Goal: Information Seeking & Learning: Find specific fact

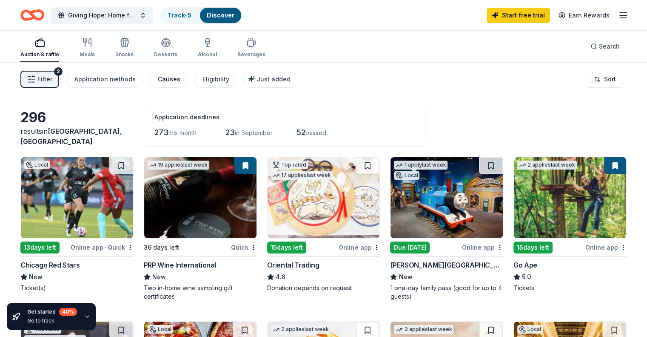
click at [176, 76] on div "Causes" at bounding box center [169, 79] width 23 height 10
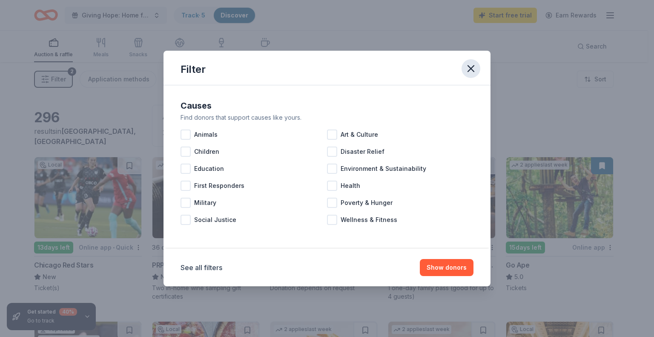
click at [474, 66] on icon "button" at bounding box center [471, 69] width 12 height 12
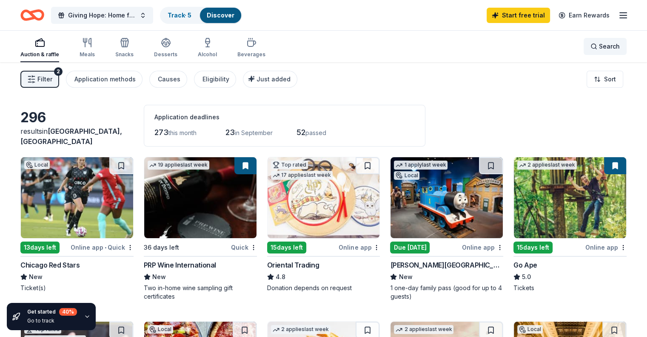
click at [599, 46] on span "Search" at bounding box center [609, 46] width 21 height 10
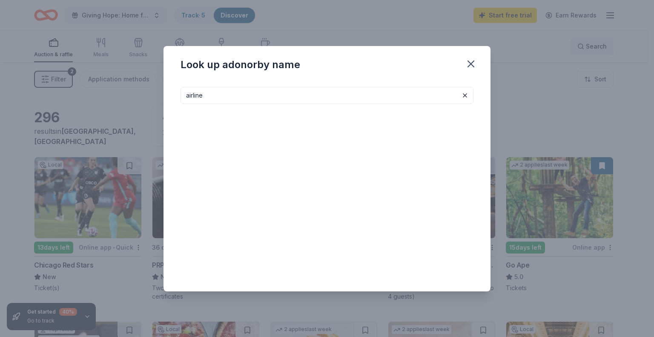
type input "airline"
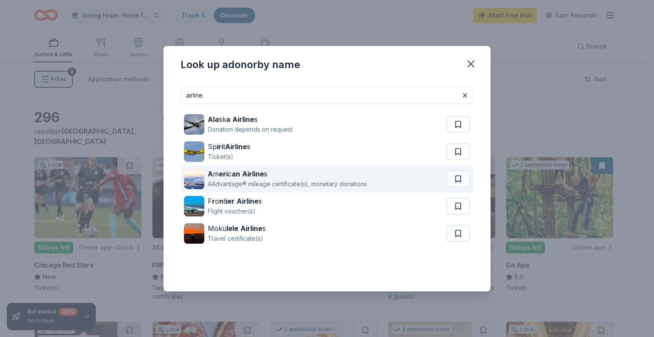
click at [251, 177] on strong "Airline" at bounding box center [253, 173] width 22 height 9
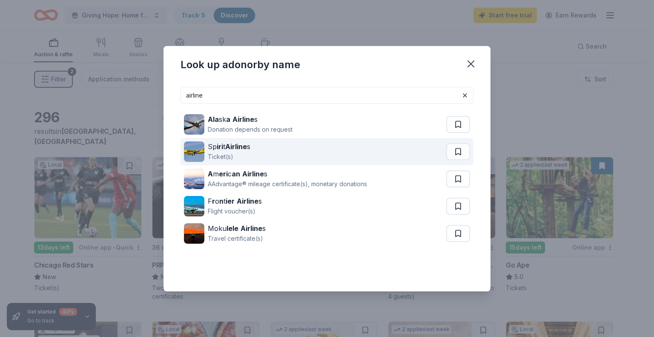
click at [242, 148] on strong "Airline" at bounding box center [236, 146] width 22 height 9
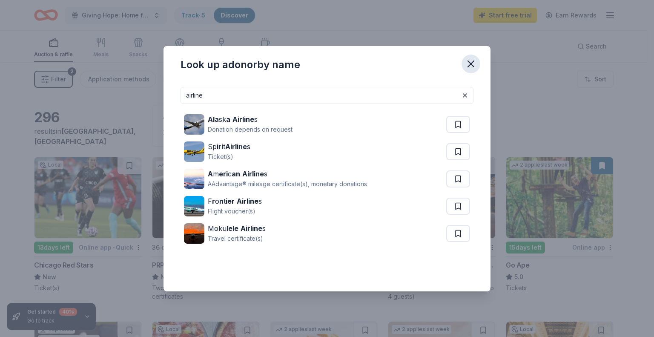
click at [470, 66] on icon "button" at bounding box center [471, 64] width 12 height 12
